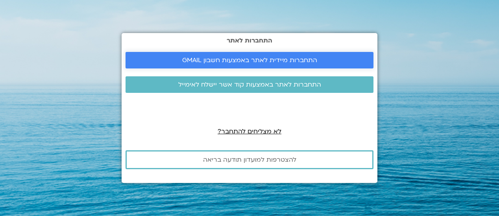
click at [300, 58] on span "התחברות מיידית לאתר באמצעות חשבון GMAIL" at bounding box center [249, 60] width 135 height 7
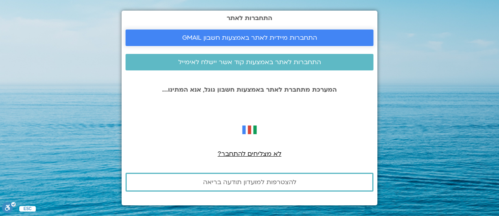
click at [315, 39] on span "התחברות מיידית לאתר באמצעות חשבון GMAIL" at bounding box center [249, 37] width 135 height 7
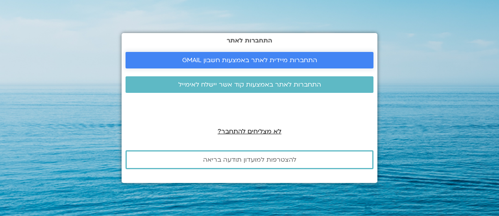
drag, startPoint x: 0, startPoint y: 0, endPoint x: 293, endPoint y: 54, distance: 298.0
click at [293, 54] on link "התחברות מיידית לאתר באמצעות חשבון GMAIL" at bounding box center [249, 60] width 248 height 17
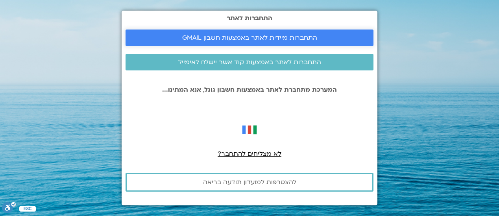
click at [297, 36] on span "התחברות מיידית לאתר באמצעות חשבון GMAIL" at bounding box center [249, 37] width 135 height 7
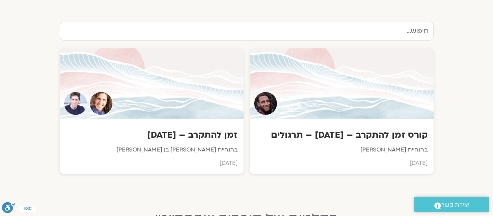
scroll to position [262, 0]
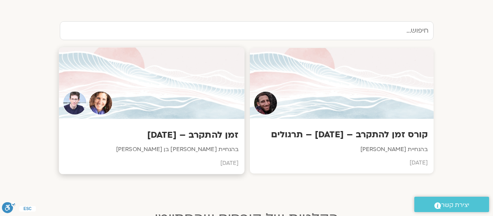
click at [175, 90] on div at bounding box center [152, 84] width 186 height 72
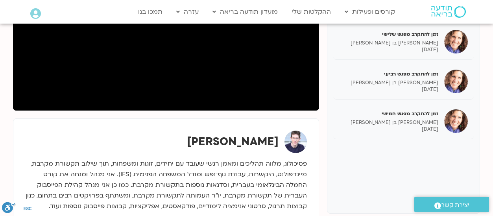
scroll to position [193, 0]
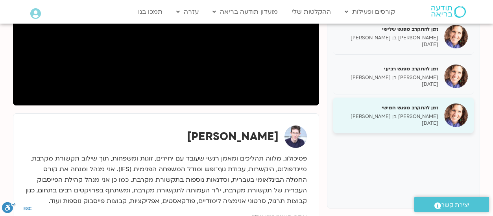
click at [404, 111] on h5 "זמן להתקרב מפגש חמישי" at bounding box center [388, 107] width 99 height 7
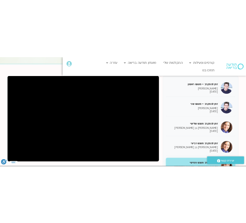
scroll to position [87, 0]
